Goal: Navigation & Orientation: Find specific page/section

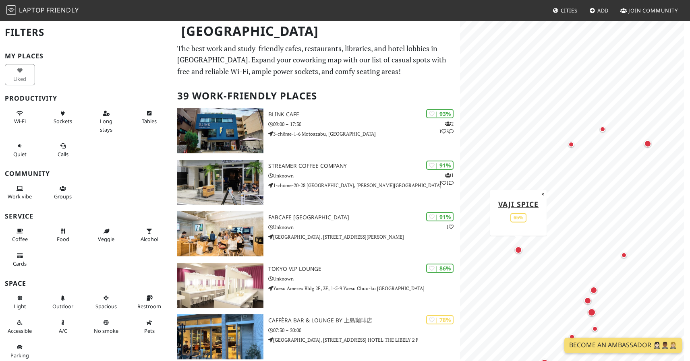
click at [519, 253] on div "Map marker" at bounding box center [518, 250] width 10 height 10
